Goal: Task Accomplishment & Management: Use online tool/utility

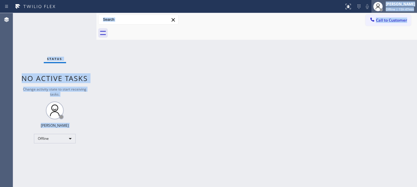
drag, startPoint x: 174, startPoint y: 54, endPoint x: 385, endPoint y: 11, distance: 215.3
click at [385, 11] on div "Status report No issues detected If you experience an issue, please download th…" at bounding box center [208, 93] width 417 height 187
click at [386, 11] on span "Offline | 15h 47min" at bounding box center [400, 9] width 28 height 4
click at [334, 50] on div "Back to Dashboard Change Sender ID Customers Technicians Select a contact Outbo…" at bounding box center [256, 100] width 320 height 174
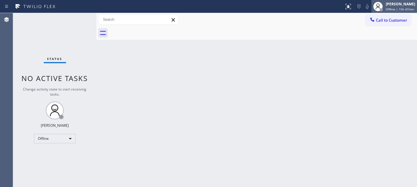
click at [386, 5] on div "[PERSON_NAME]" at bounding box center [400, 3] width 29 height 5
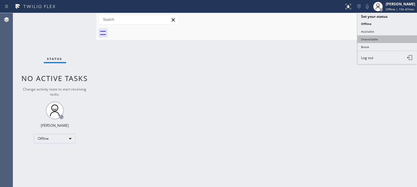
click at [379, 37] on button "Unavailable" at bounding box center [387, 39] width 60 height 8
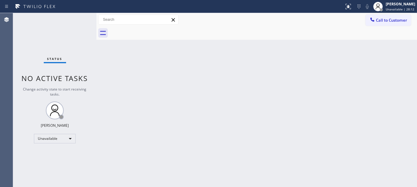
click at [237, 35] on div at bounding box center [263, 32] width 307 height 13
click at [180, 60] on div "Back to Dashboard Change Sender ID Customers Technicians Select a contact Outbo…" at bounding box center [256, 100] width 320 height 174
click at [148, 88] on div "Back to Dashboard Change Sender ID Customers Technicians Select a contact Outbo…" at bounding box center [256, 100] width 320 height 174
click at [383, 134] on div "Back to Dashboard Change Sender ID Customers Technicians Select a contact Outbo…" at bounding box center [256, 100] width 320 height 174
click at [379, 12] on div at bounding box center [373, 6] width 13 height 13
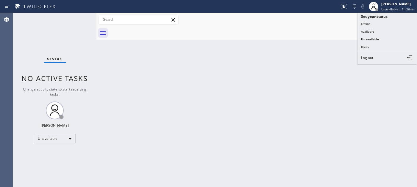
click at [283, 29] on div at bounding box center [263, 32] width 307 height 13
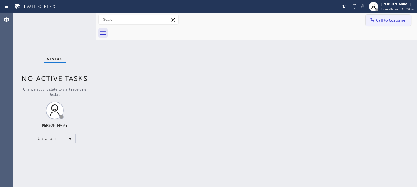
click at [383, 20] on span "Call to Customer" at bounding box center [391, 20] width 31 height 5
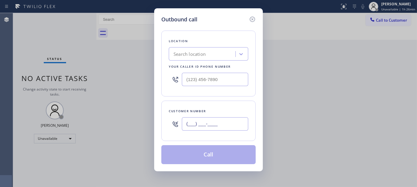
click at [204, 120] on input "(___) ___-____" at bounding box center [215, 124] width 66 height 13
paste input "310) 379-3507"
type input "[PHONE_NUMBER]"
drag, startPoint x: 214, startPoint y: 82, endPoint x: 112, endPoint y: 69, distance: 103.1
click at [112, 69] on div "Outbound call Location Search location Your caller id phone number (___) ___-__…" at bounding box center [208, 93] width 417 height 187
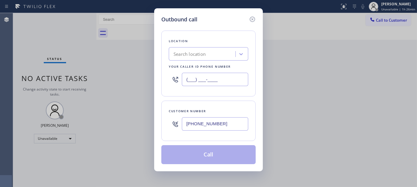
paste input "310) 935-4069"
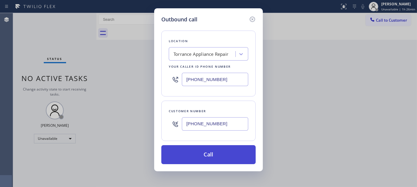
type input "[PHONE_NUMBER]"
click at [205, 152] on button "Call" at bounding box center [208, 155] width 94 height 19
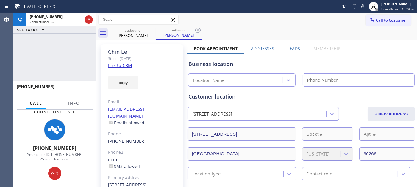
type input "[PHONE_NUMBER]"
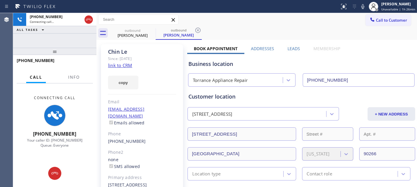
drag, startPoint x: 60, startPoint y: 68, endPoint x: 59, endPoint y: 38, distance: 30.7
click at [58, 39] on div "[PHONE_NUMBER] Connecting call… ALL TASKS ALL TASKS ACTIVE TASKS TASKS IN WRAP …" at bounding box center [54, 100] width 83 height 174
click at [89, 20] on icon at bounding box center [88, 19] width 7 height 7
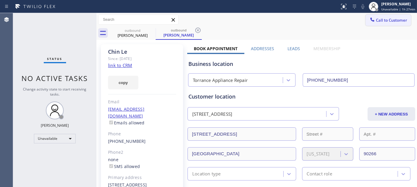
click at [378, 15] on button "Call to Customer" at bounding box center [388, 20] width 46 height 11
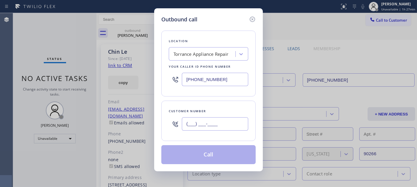
click at [203, 123] on input "(___) ___-____" at bounding box center [215, 124] width 66 height 13
paste input "415) 516-3242"
type input "[PHONE_NUMBER]"
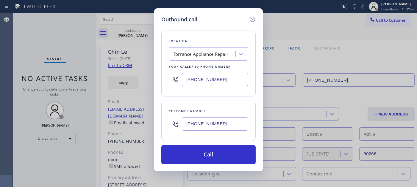
click at [143, 82] on div "Outbound call Location [GEOGRAPHIC_DATA] Appliance Repair Your caller id phone …" at bounding box center [208, 93] width 417 height 187
paste input "415) 851-8851"
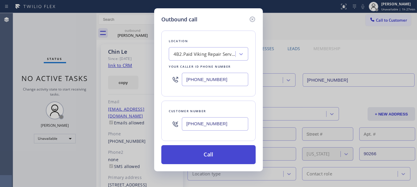
type input "[PHONE_NUMBER]"
click at [223, 152] on button "Call" at bounding box center [208, 155] width 94 height 19
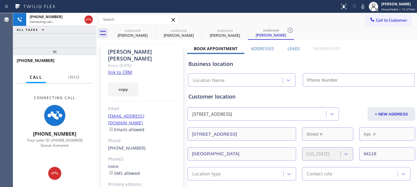
type input "[PHONE_NUMBER]"
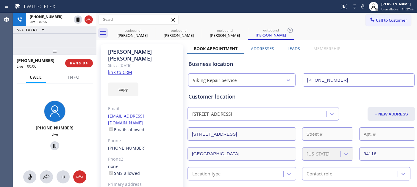
drag, startPoint x: 77, startPoint y: 52, endPoint x: 75, endPoint y: 42, distance: 9.6
click at [76, 48] on div at bounding box center [54, 51] width 83 height 7
drag, startPoint x: 51, startPoint y: 52, endPoint x: 72, endPoint y: 16, distance: 42.0
click at [53, 35] on div "[PHONE_NUMBER] Live | 00:31 ALL TASKS ALL TASKS ACTIVE TASKS TASKS IN WRAP UP […" at bounding box center [54, 100] width 83 height 174
click at [78, 39] on div "[PHONE_NUMBER] Live | 00:34 ALL TASKS ALL TASKS ACTIVE TASKS TASKS IN WRAP UP […" at bounding box center [54, 100] width 83 height 174
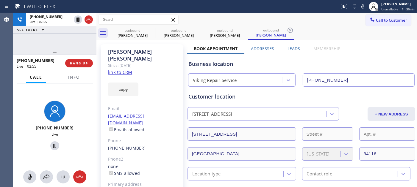
drag, startPoint x: 79, startPoint y: 50, endPoint x: 93, endPoint y: 29, distance: 25.0
click at [79, 44] on div "[PHONE_NUMBER] Live | 02:55 ALL TASKS ALL TASKS ACTIVE TASKS TASKS IN WRAP UP […" at bounding box center [54, 100] width 83 height 174
click at [366, 5] on icon at bounding box center [362, 6] width 7 height 7
click at [54, 143] on icon at bounding box center [54, 146] width 7 height 7
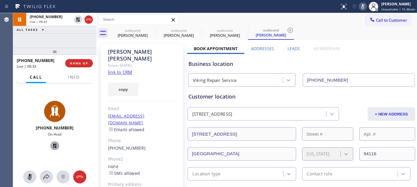
click at [151, 76] on div "copy" at bounding box center [142, 86] width 68 height 21
click at [362, 6] on icon at bounding box center [362, 6] width 7 height 7
drag, startPoint x: 52, startPoint y: 144, endPoint x: 64, endPoint y: 132, distance: 17.0
click at [52, 144] on icon at bounding box center [54, 146] width 7 height 7
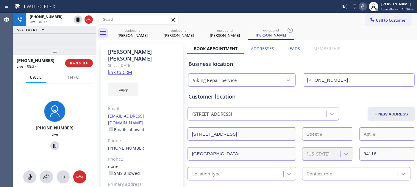
click at [199, 21] on div "Call to Customer Outbound call Location Viking Repair Service Your caller id ph…" at bounding box center [256, 20] width 320 height 10
drag, startPoint x: 72, startPoint y: 49, endPoint x: 69, endPoint y: 30, distance: 18.7
click at [70, 38] on div "[PHONE_NUMBER] Live | 09:12 ALL TASKS ALL TASKS ACTIVE TASKS TASKS IN WRAP UP […" at bounding box center [54, 100] width 83 height 174
drag, startPoint x: 88, startPoint y: 51, endPoint x: 84, endPoint y: 42, distance: 9.3
click at [85, 48] on div at bounding box center [54, 51] width 83 height 7
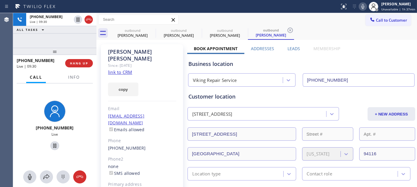
drag, startPoint x: 73, startPoint y: 50, endPoint x: 78, endPoint y: 30, distance: 20.1
click at [70, 42] on div "[PHONE_NUMBER] Live | 09:30 ALL TASKS ALL TASKS ACTIVE TASKS TASKS IN WRAP UP […" at bounding box center [54, 100] width 83 height 174
click at [140, 51] on div "[PERSON_NAME]" at bounding box center [142, 56] width 68 height 14
click at [82, 63] on span "HANG UP" at bounding box center [79, 63] width 18 height 4
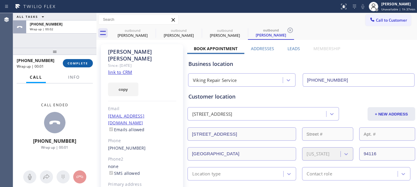
click at [82, 63] on span "COMPLETE" at bounding box center [78, 63] width 21 height 4
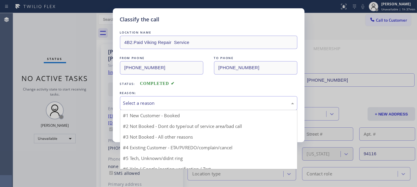
click at [154, 104] on div "Select a reason" at bounding box center [208, 103] width 171 height 7
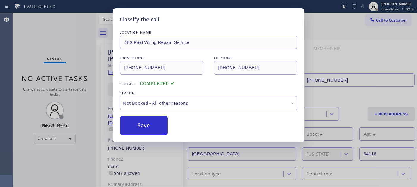
click at [146, 127] on button "Save" at bounding box center [144, 125] width 48 height 19
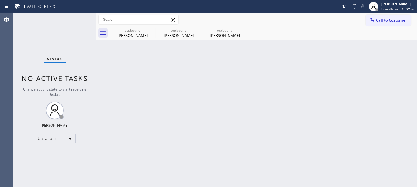
click at [117, 48] on div "Back to Dashboard Change Sender ID Customers Technicians Select a contact Outbo…" at bounding box center [256, 100] width 320 height 174
click at [380, 16] on button "Call to Customer" at bounding box center [388, 20] width 46 height 11
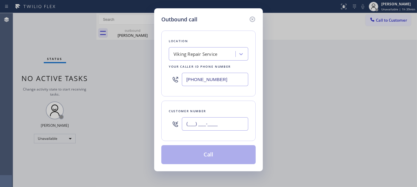
click at [195, 124] on input "(___) ___-____" at bounding box center [215, 124] width 66 height 13
paste input "213) 842-0412"
type input "[PHONE_NUMBER]"
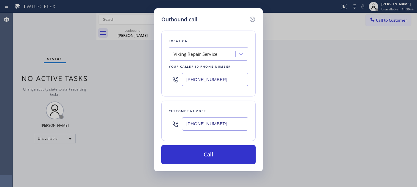
drag, startPoint x: 240, startPoint y: 75, endPoint x: 135, endPoint y: 75, distance: 105.0
click at [135, 75] on div "Outbound call Location Viking Repair Service Your caller id phone number [PHONE…" at bounding box center [208, 93] width 417 height 187
paste input "562) 379-4943"
type input "[PHONE_NUMBER]"
click at [228, 144] on div "Location [GEOGRAPHIC_DATA] Home Appliance Repair Your caller id phone number [P…" at bounding box center [208, 94] width 94 height 141
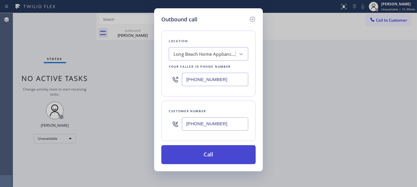
click at [228, 149] on button "Call" at bounding box center [208, 155] width 94 height 19
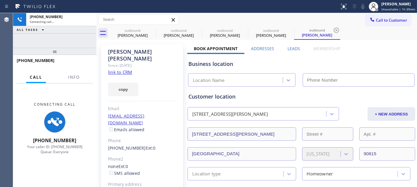
type input "[PHONE_NUMBER]"
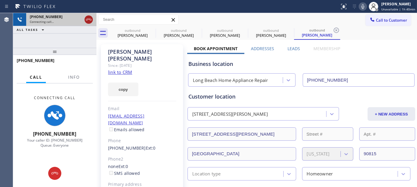
click at [91, 20] on icon at bounding box center [88, 19] width 7 height 7
